Goal: Transaction & Acquisition: Purchase product/service

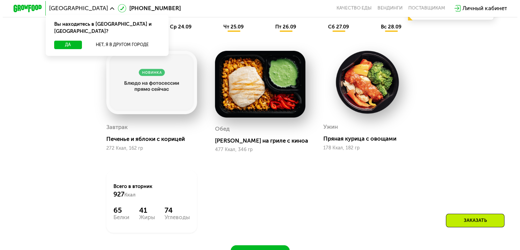
scroll to position [507, 0]
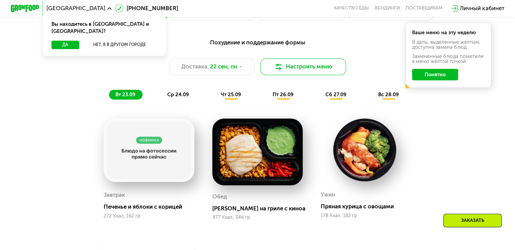
click at [296, 67] on button "Настроить меню" at bounding box center [303, 66] width 86 height 17
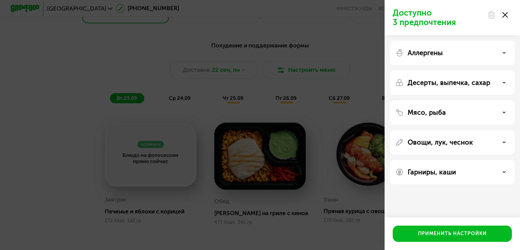
click at [501, 50] on div "Аллергены" at bounding box center [452, 53] width 114 height 8
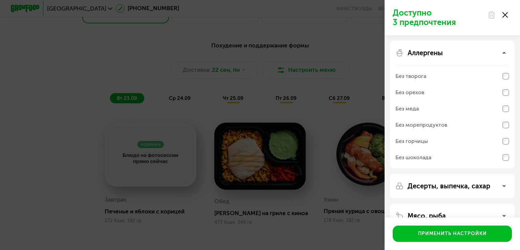
click at [501, 50] on div "Аллергены" at bounding box center [452, 53] width 114 height 8
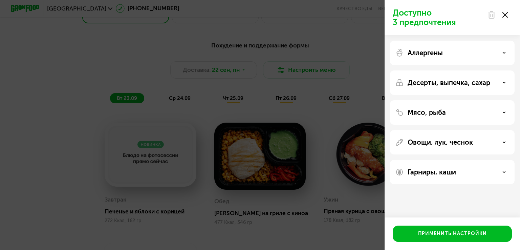
click at [505, 81] on icon at bounding box center [503, 82] width 3 height 3
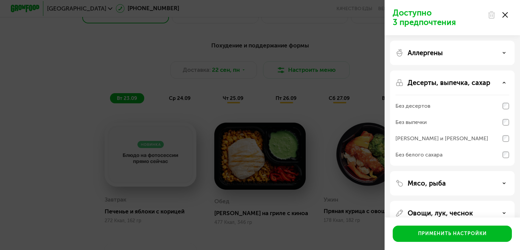
click at [505, 81] on icon at bounding box center [503, 82] width 3 height 3
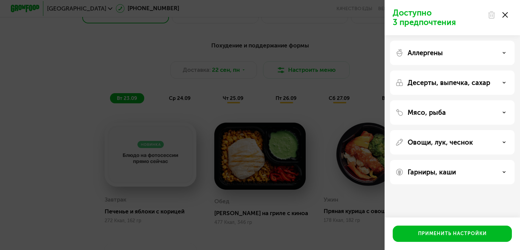
click at [501, 119] on div "Мясо, рыба" at bounding box center [452, 112] width 124 height 24
click at [499, 113] on div "Мясо, рыба" at bounding box center [452, 112] width 114 height 8
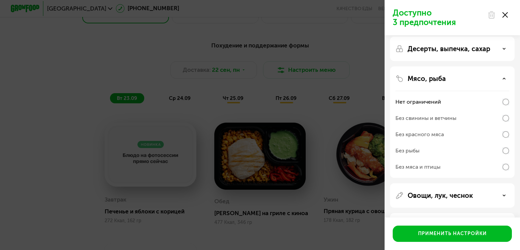
scroll to position [61, 0]
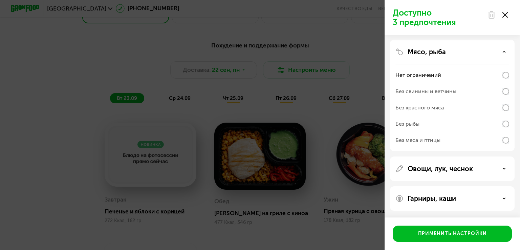
click at [487, 163] on div "Овощи, лук, чеснок" at bounding box center [452, 168] width 124 height 24
click at [503, 170] on div "Овощи, лук, чеснок" at bounding box center [452, 168] width 114 height 8
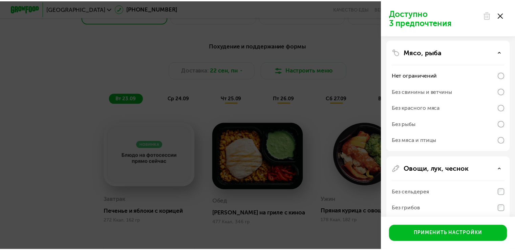
scroll to position [180, 0]
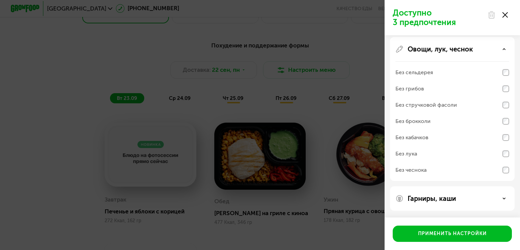
click at [319, 44] on div "Доступно 3 предпочтения Аллергены Десерты, выпечка, сахар Мясо, рыба Нет ограни…" at bounding box center [260, 125] width 520 height 250
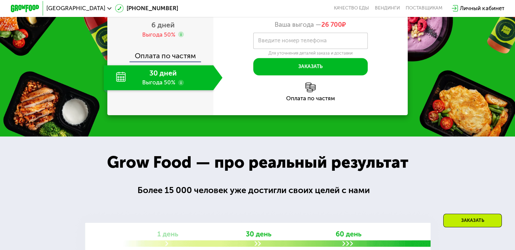
scroll to position [846, 0]
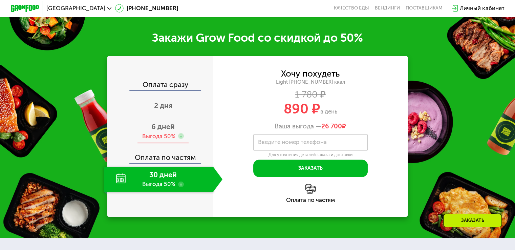
click at [162, 131] on span "6 дней" at bounding box center [162, 126] width 23 height 8
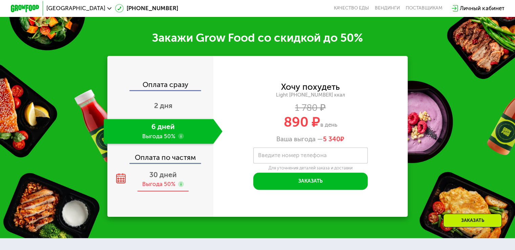
click at [168, 188] on div "Выгода 50%" at bounding box center [158, 184] width 33 height 8
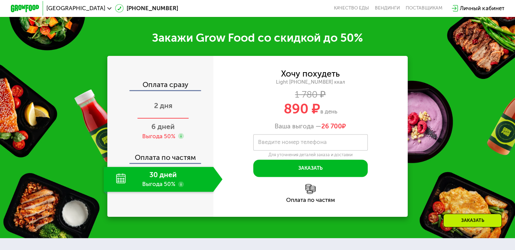
click at [166, 110] on span "2 дня" at bounding box center [163, 105] width 18 height 8
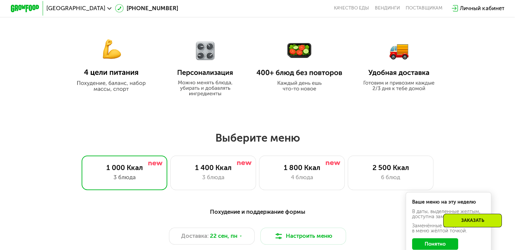
scroll to position [372, 0]
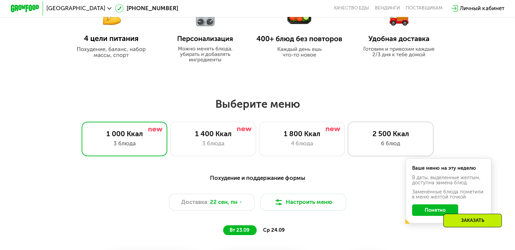
click at [393, 140] on div "2 500 Ккал 6 блюд" at bounding box center [390, 138] width 86 height 34
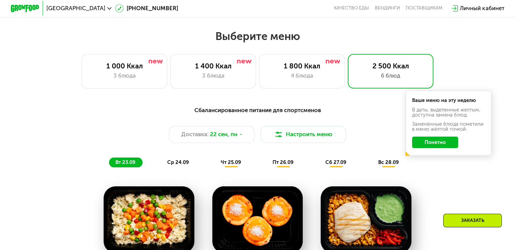
scroll to position [541, 0]
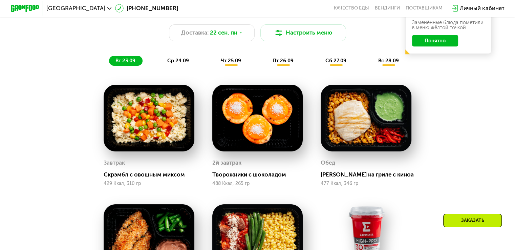
click at [178, 64] on span "ср 24.09" at bounding box center [178, 61] width 22 height 6
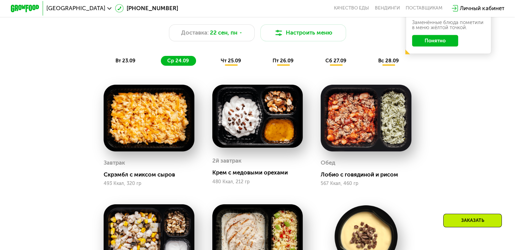
click at [237, 63] on span "чт 25.09" at bounding box center [231, 61] width 20 height 6
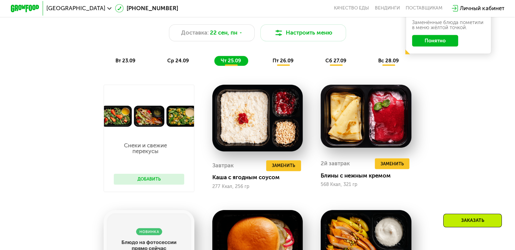
click at [284, 61] on span "пт 26.09" at bounding box center [282, 61] width 21 height 6
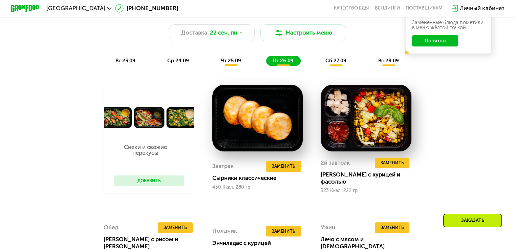
scroll to position [643, 0]
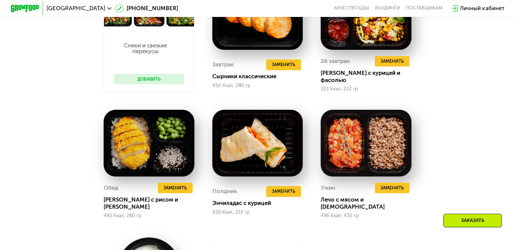
click at [162, 81] on button "Добавить" at bounding box center [149, 79] width 70 height 11
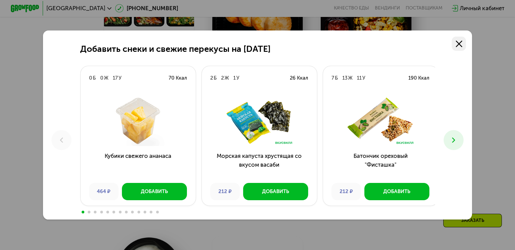
click at [462, 41] on use at bounding box center [458, 44] width 6 height 6
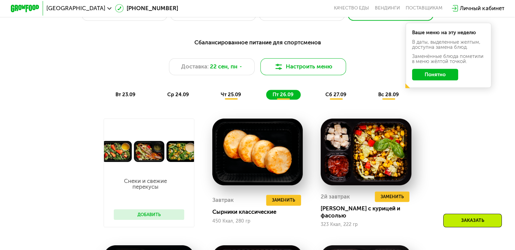
scroll to position [474, 0]
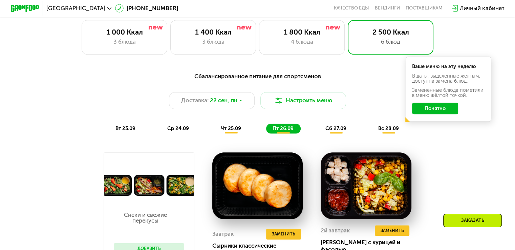
click at [344, 131] on span "сб 27.09" at bounding box center [335, 128] width 21 height 6
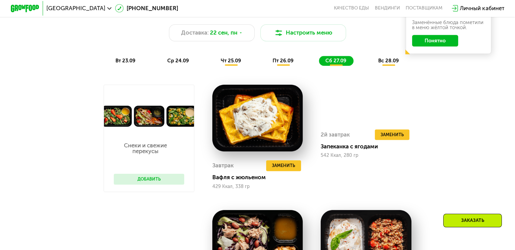
scroll to position [507, 0]
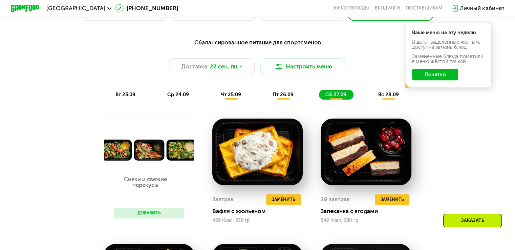
click at [386, 95] on span "вс 28.09" at bounding box center [388, 94] width 21 height 6
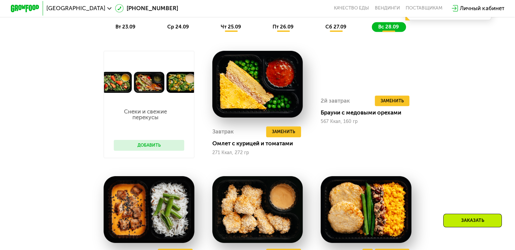
scroll to position [643, 0]
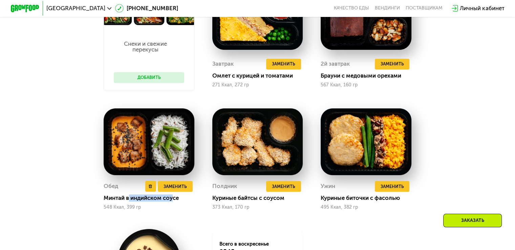
drag, startPoint x: 127, startPoint y: 203, endPoint x: 173, endPoint y: 203, distance: 46.0
click at [173, 201] on div "Минтай в индийском соусе" at bounding box center [152, 197] width 96 height 7
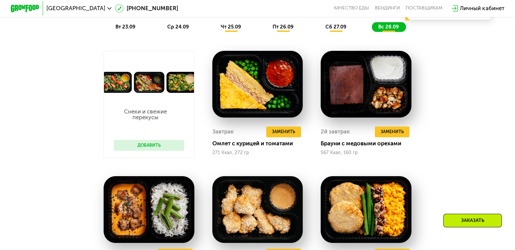
scroll to position [507, 0]
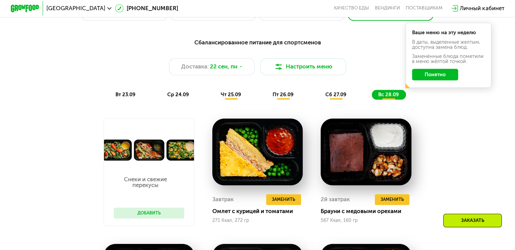
click at [231, 92] on div "Сбалансированное питание для спортсменов Доставка: [DATE] Настроить меню вт 23.…" at bounding box center [257, 69] width 423 height 62
click at [231, 95] on span "чт 25.09" at bounding box center [231, 94] width 20 height 6
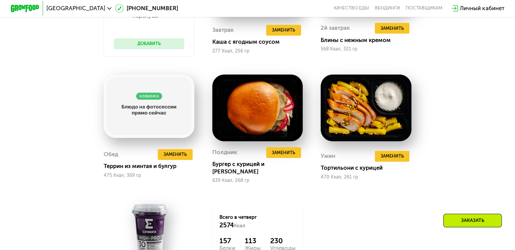
scroll to position [474, 0]
